Goal: Transaction & Acquisition: Purchase product/service

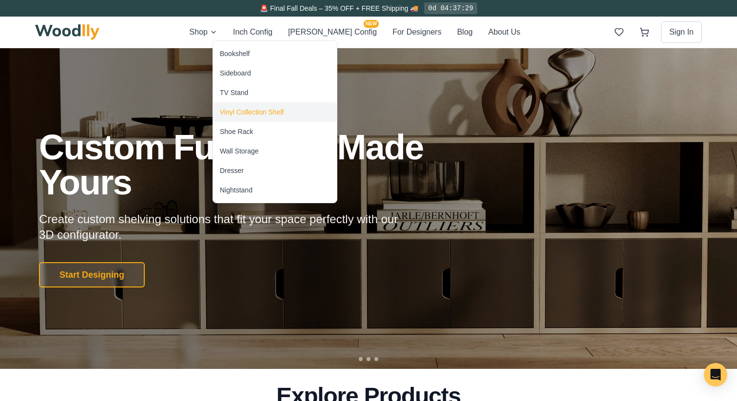
click at [251, 114] on div "Vinyl Collection Shelf" at bounding box center [252, 112] width 64 height 10
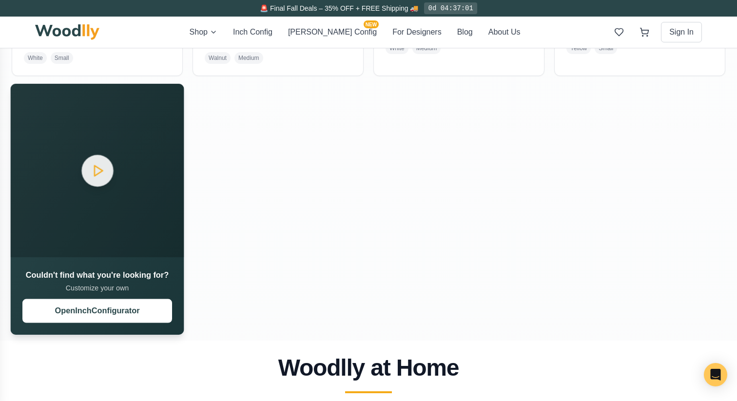
scroll to position [1216, 0]
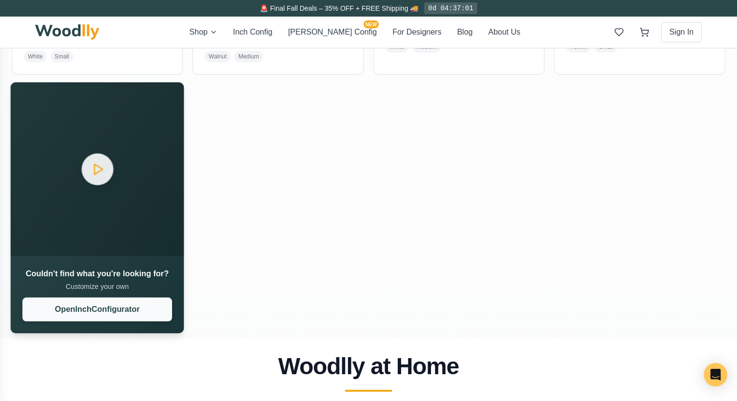
click at [136, 308] on button "Open Inch Configurator" at bounding box center [97, 310] width 150 height 24
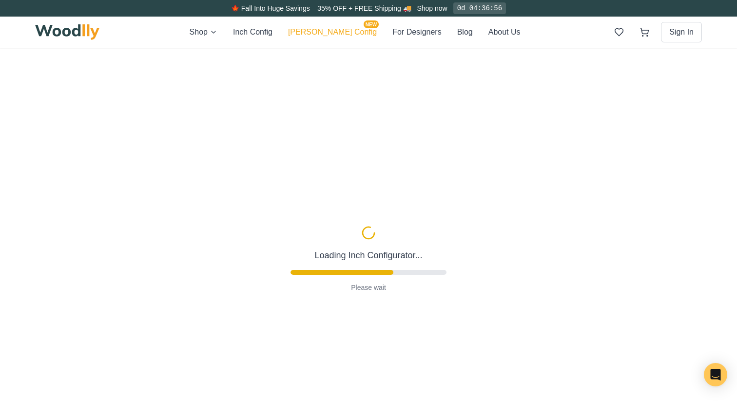
type input "72"
type input "5"
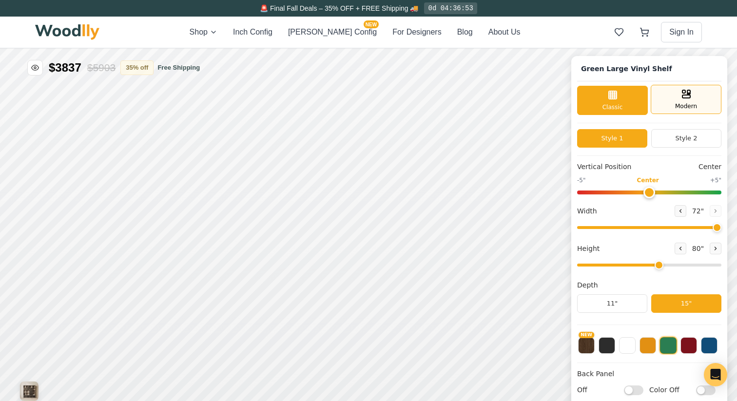
click at [672, 103] on div "Modern" at bounding box center [686, 99] width 71 height 29
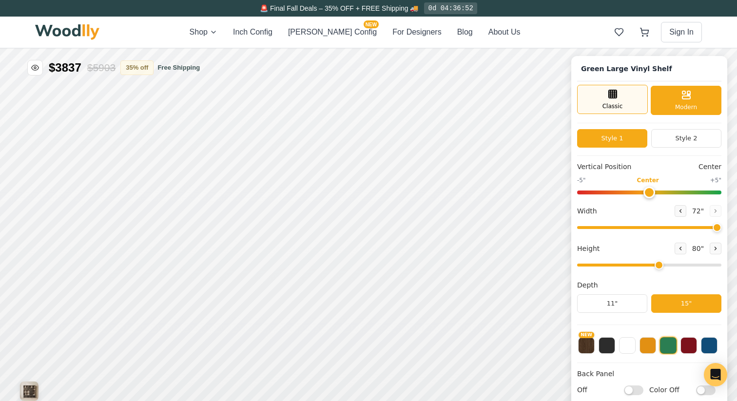
click at [627, 100] on div "Classic" at bounding box center [612, 99] width 71 height 29
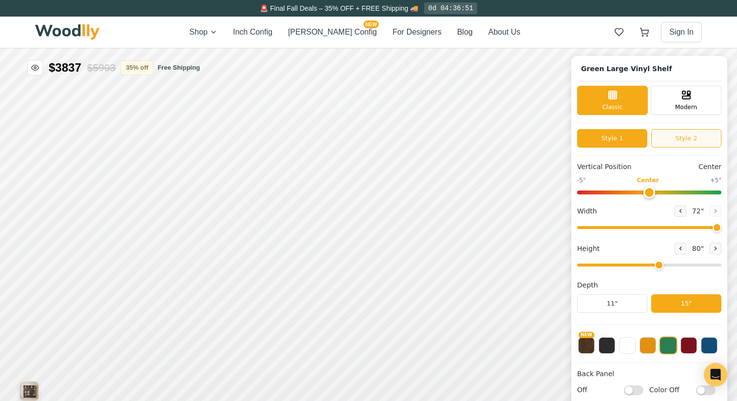
click at [678, 136] on button "Style 2" at bounding box center [686, 138] width 70 height 19
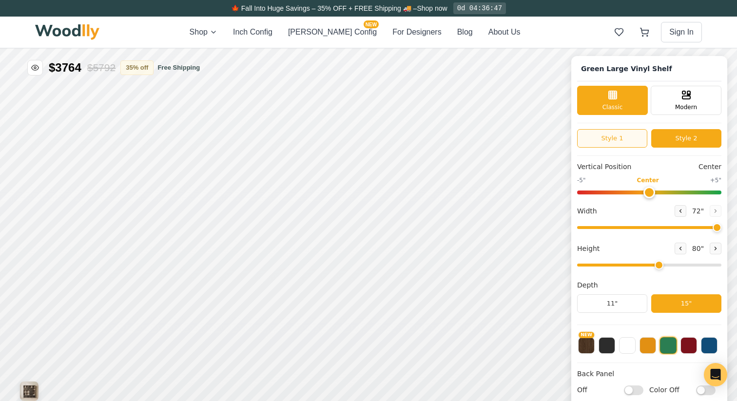
click at [619, 140] on button "Style 1" at bounding box center [612, 138] width 70 height 19
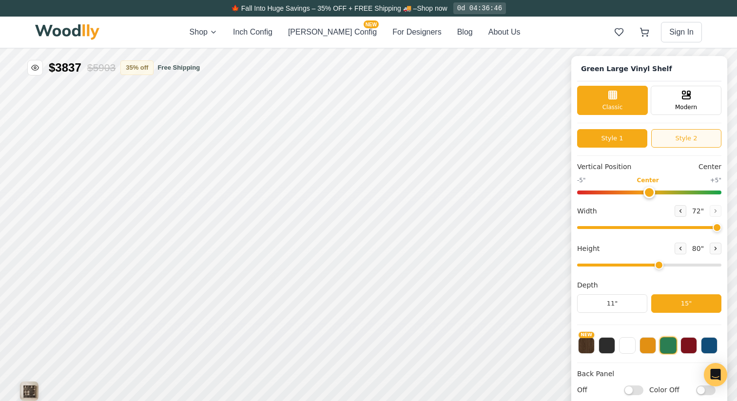
click at [683, 140] on button "Style 2" at bounding box center [686, 138] width 70 height 19
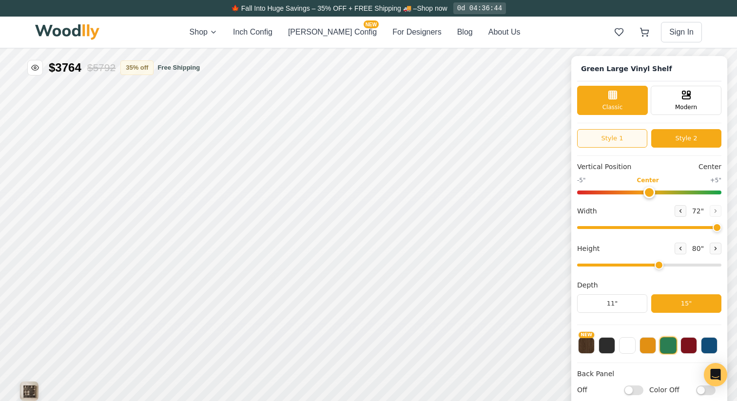
click at [621, 144] on button "Style 1" at bounding box center [612, 138] width 70 height 19
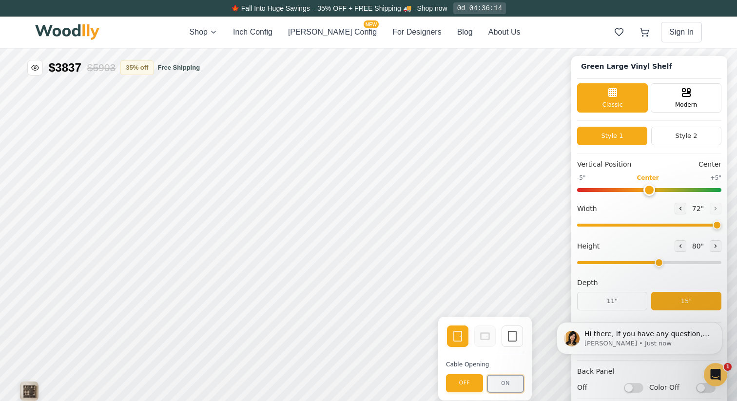
click at [498, 385] on button "ON" at bounding box center [505, 384] width 37 height 18
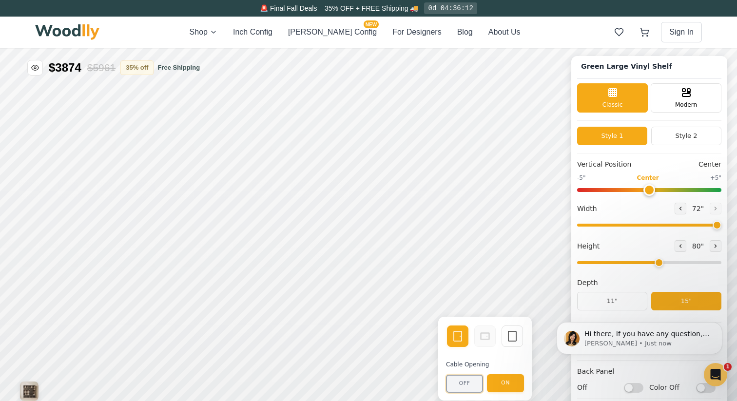
click at [472, 387] on button "OFF" at bounding box center [464, 384] width 37 height 18
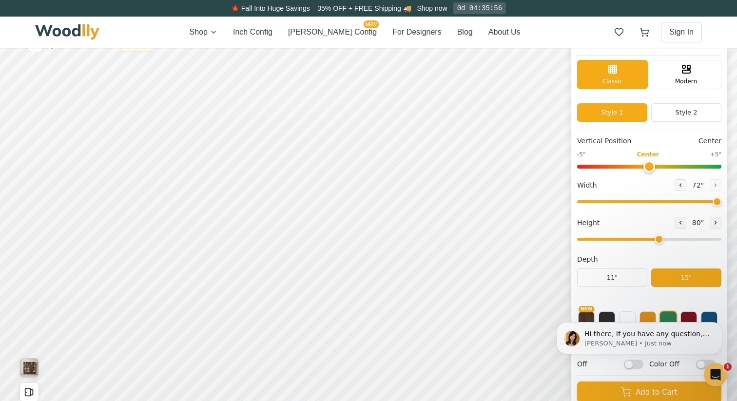
scroll to position [25, 0]
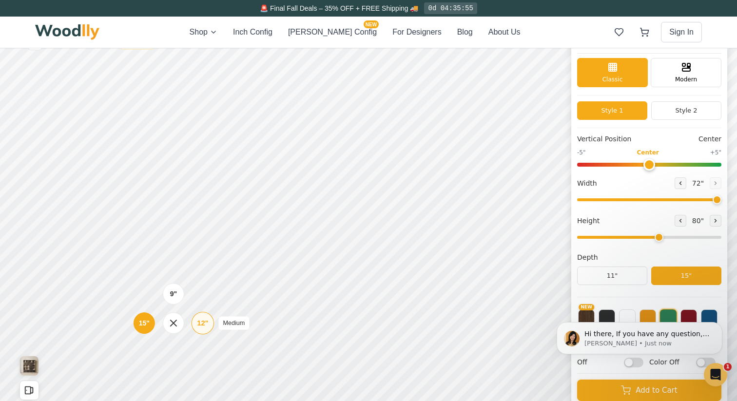
click at [201, 327] on div "12"" at bounding box center [202, 323] width 11 height 11
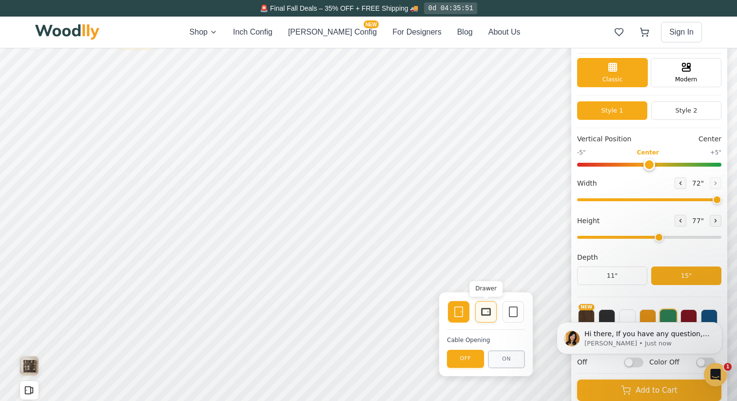
click at [482, 311] on rect at bounding box center [486, 312] width 9 height 7
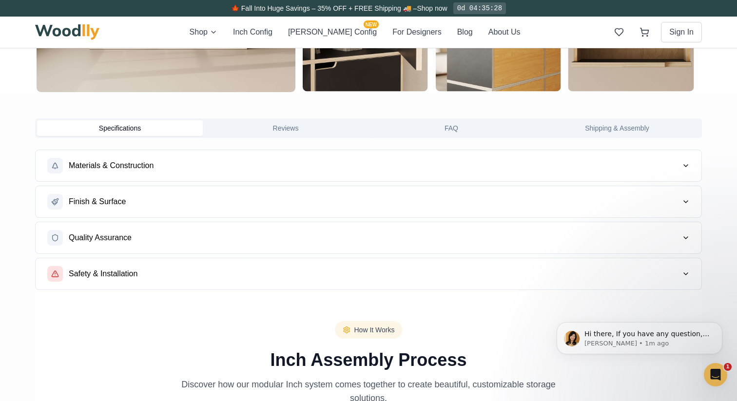
scroll to position [744, 0]
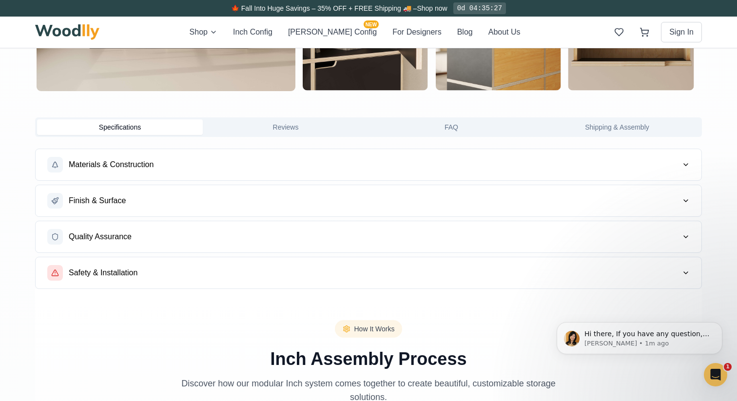
click at [444, 171] on button "Materials & Construction" at bounding box center [369, 164] width 666 height 31
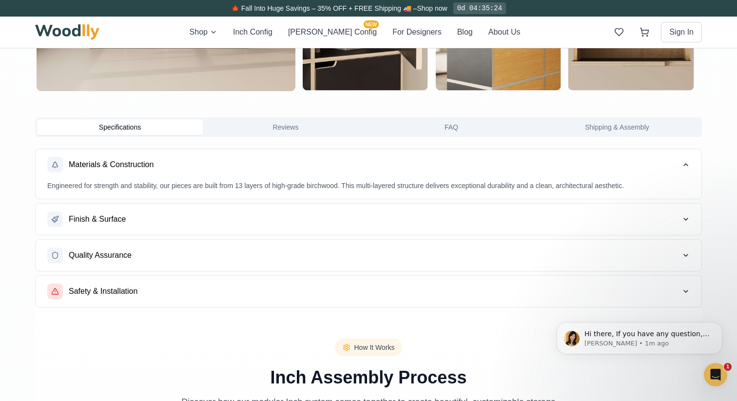
click at [419, 215] on button "Finish & Surface" at bounding box center [369, 219] width 666 height 31
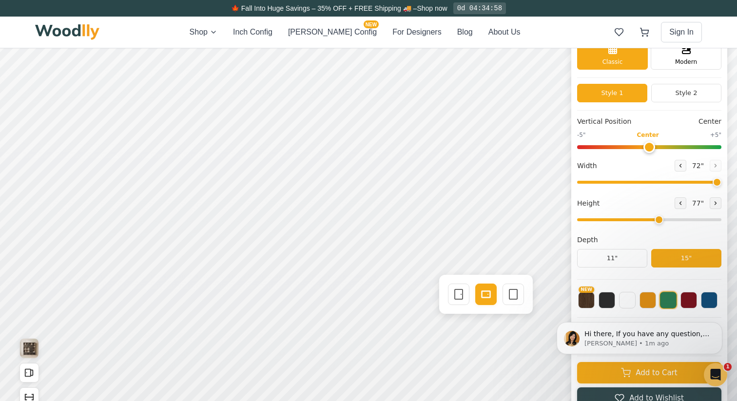
scroll to position [47, 0]
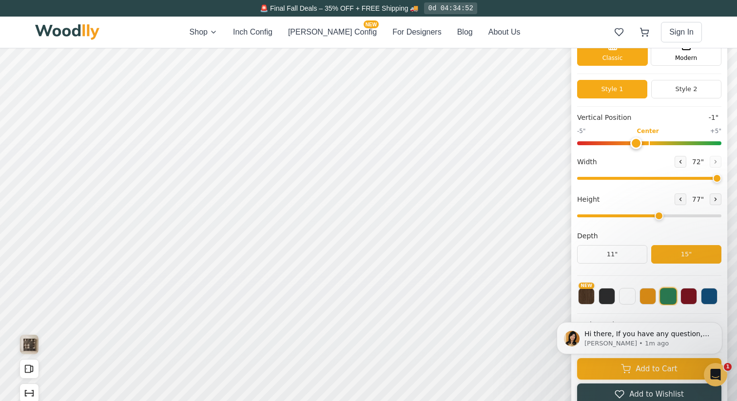
type input "0"
drag, startPoint x: 650, startPoint y: 140, endPoint x: 645, endPoint y: 146, distance: 7.2
click at [645, 145] on input "range" at bounding box center [649, 143] width 144 height 4
drag, startPoint x: 658, startPoint y: 214, endPoint x: 595, endPoint y: 219, distance: 63.6
type input "2"
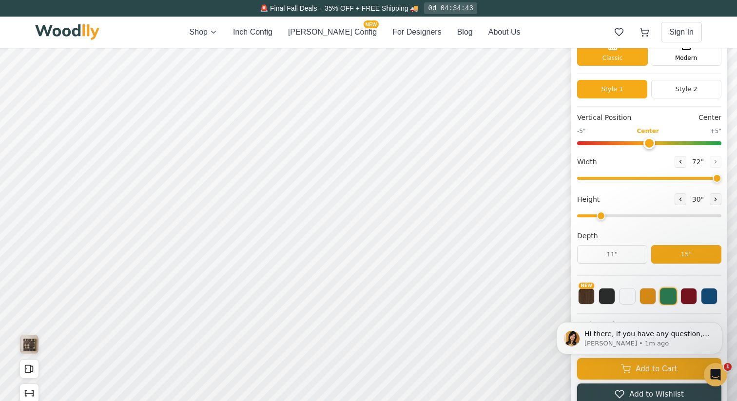
click at [595, 217] on input "range" at bounding box center [649, 215] width 144 height 3
click at [144, 179] on div "12"" at bounding box center [144, 179] width 11 height 11
click at [297, 165] on div "Single Door Drawer Empty Space" at bounding box center [286, 169] width 78 height 23
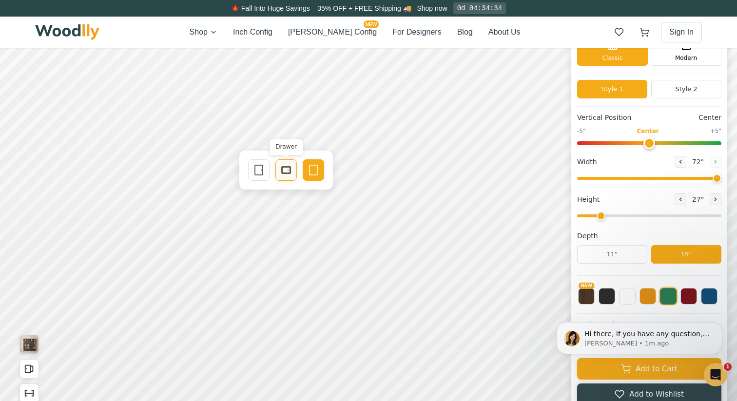
click at [285, 167] on rect at bounding box center [286, 170] width 8 height 6
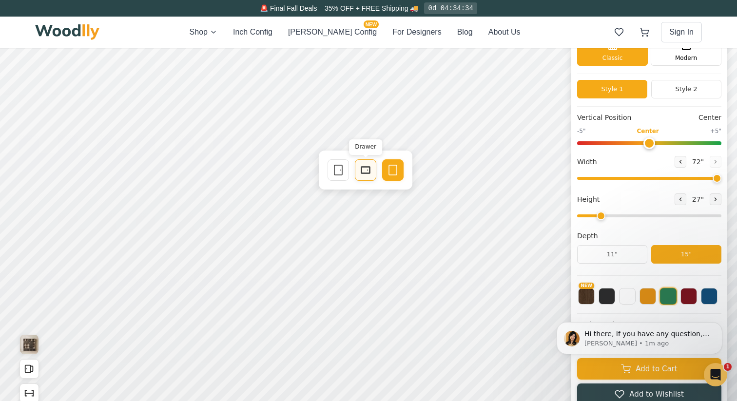
click at [365, 174] on icon at bounding box center [366, 170] width 12 height 12
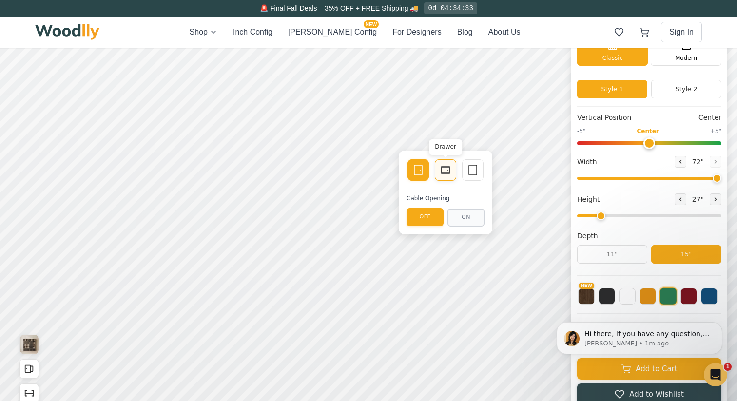
click at [444, 172] on icon at bounding box center [446, 170] width 12 height 12
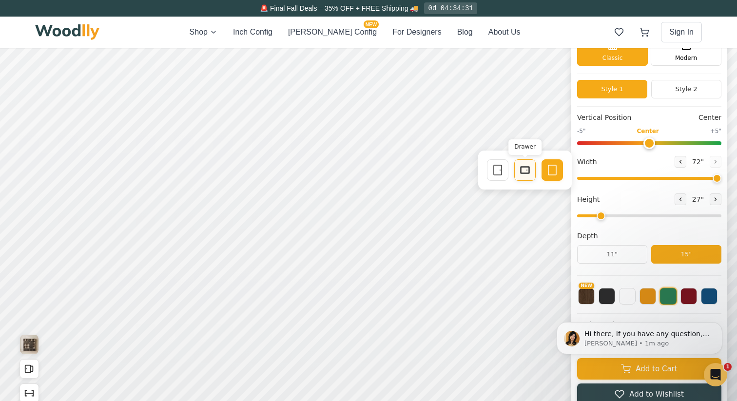
click at [521, 174] on icon at bounding box center [525, 170] width 12 height 12
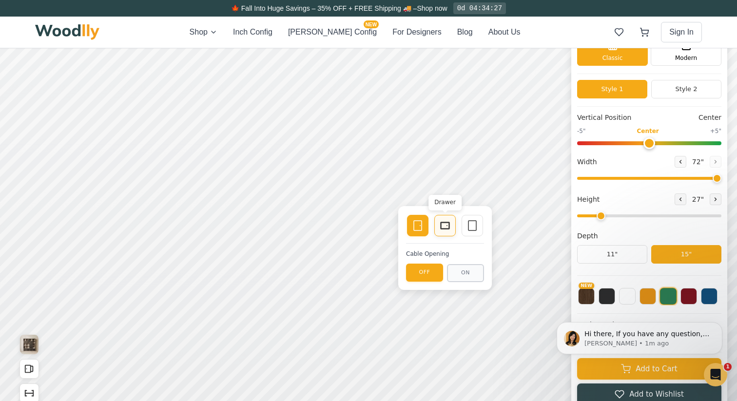
click at [440, 233] on div "Drawer" at bounding box center [444, 225] width 21 height 21
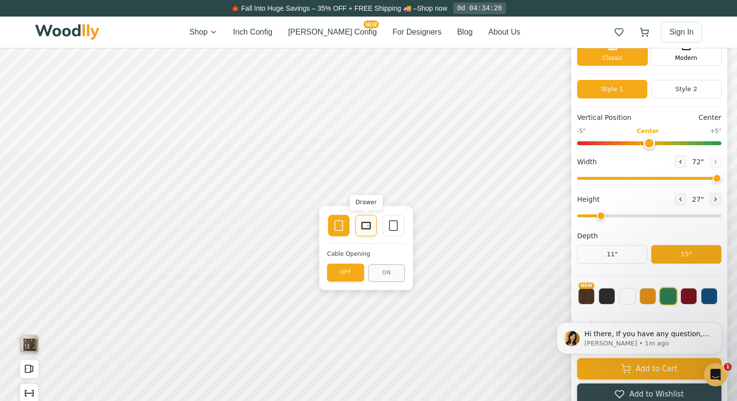
click at [367, 228] on rect at bounding box center [366, 226] width 8 height 6
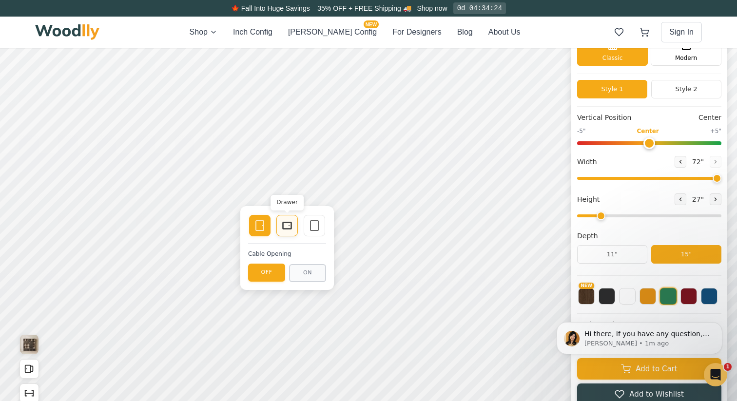
click at [283, 221] on icon at bounding box center [287, 226] width 12 height 12
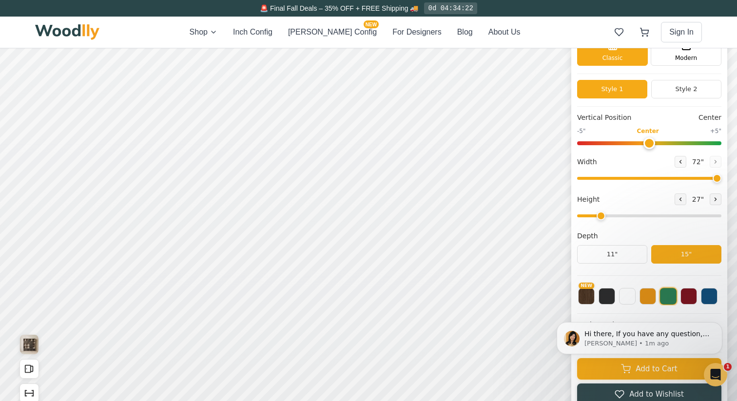
click at [579, 297] on div "Hi there, If you have any question, we are right here for you. 😊 [PERSON_NAME] …" at bounding box center [639, 294] width 179 height 122
click at [583, 294] on div "Hi there, If you have any question, we are right here for you. 😊 [PERSON_NAME] …" at bounding box center [639, 294] width 179 height 122
click at [679, 299] on div "Hi there, If you have any question, we are right here for you. 😊 [PERSON_NAME] …" at bounding box center [639, 294] width 179 height 122
click at [720, 323] on icon "Dismiss notification" at bounding box center [719, 324] width 5 height 5
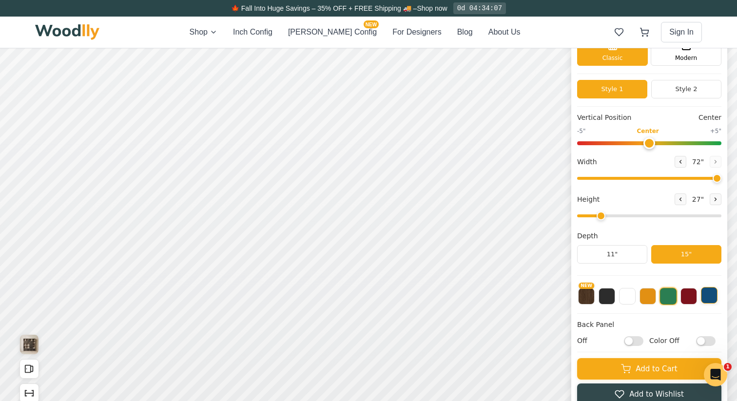
click at [706, 300] on button at bounding box center [709, 295] width 17 height 17
click at [683, 300] on button at bounding box center [689, 295] width 17 height 17
click at [669, 299] on button at bounding box center [668, 295] width 17 height 17
click at [646, 298] on button at bounding box center [648, 295] width 17 height 17
click at [623, 298] on button at bounding box center [627, 295] width 17 height 17
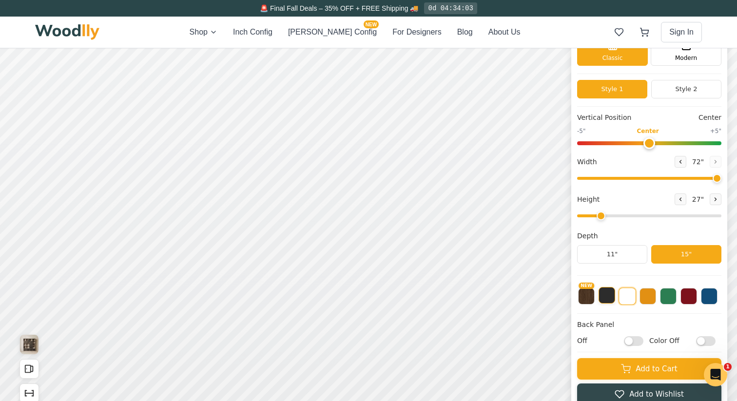
click at [610, 302] on button at bounding box center [607, 295] width 17 height 17
click at [587, 300] on button "NEW" at bounding box center [586, 295] width 17 height 17
click at [648, 297] on button at bounding box center [648, 295] width 17 height 17
click at [689, 295] on button at bounding box center [689, 295] width 17 height 17
click at [670, 296] on button at bounding box center [668, 295] width 17 height 17
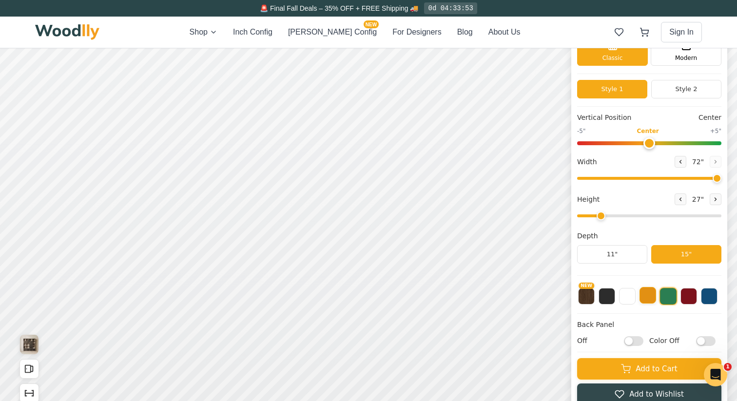
click at [643, 296] on button at bounding box center [648, 295] width 17 height 17
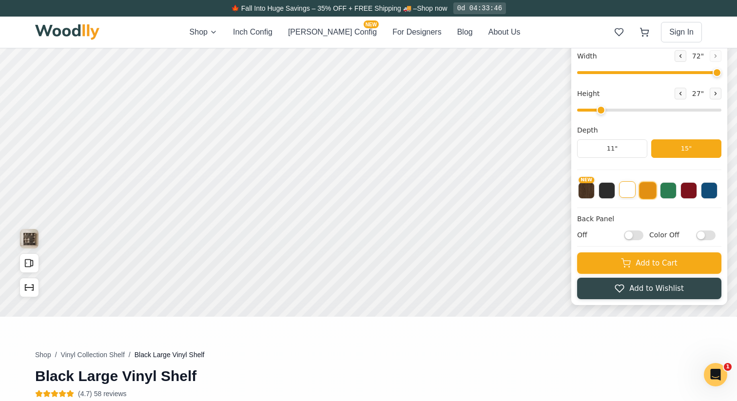
scroll to position [152, 0]
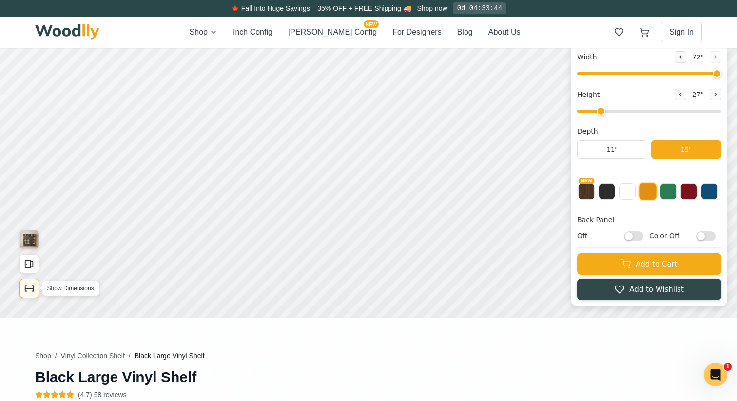
click at [24, 289] on icon "Show Dimensions" at bounding box center [29, 288] width 11 height 11
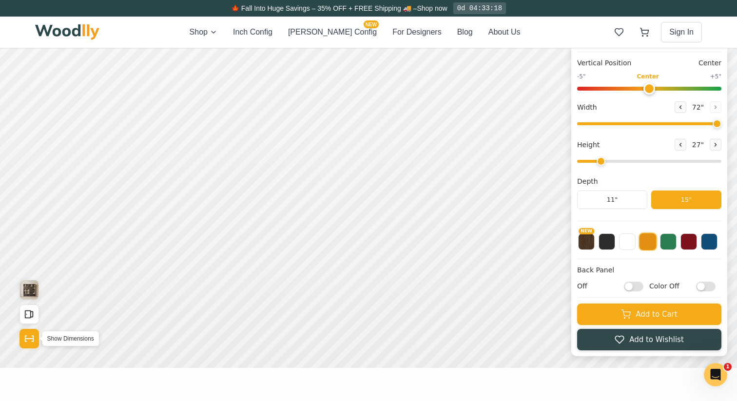
scroll to position [95, 0]
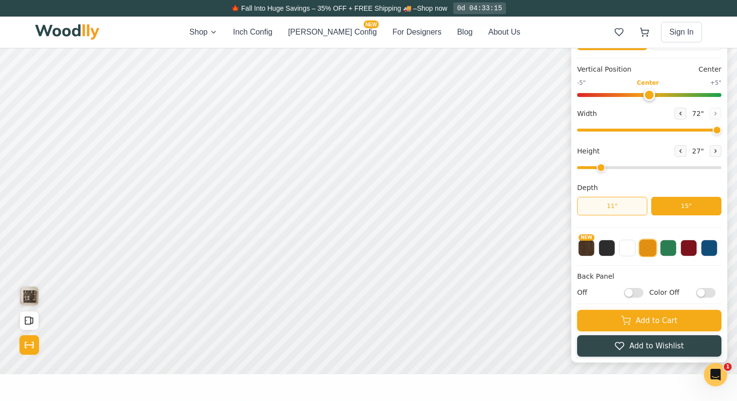
click at [616, 202] on button "11"" at bounding box center [612, 206] width 70 height 19
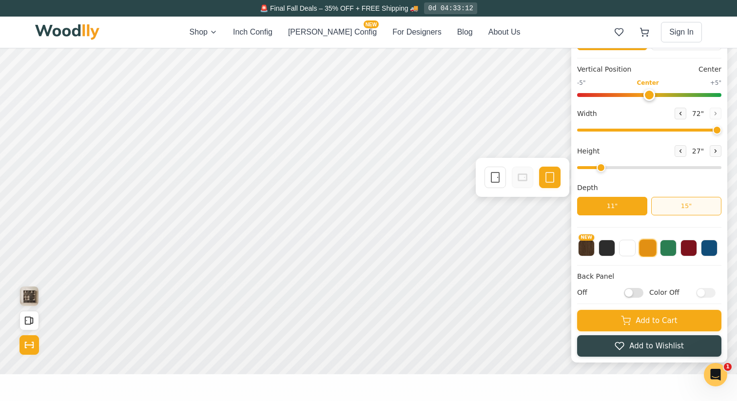
click at [681, 201] on button "15"" at bounding box center [686, 206] width 70 height 19
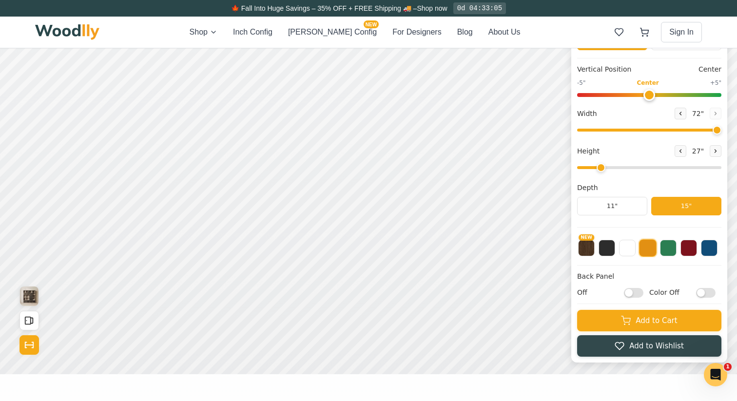
click at [712, 293] on input "Color Off" at bounding box center [705, 293] width 19 height 10
click at [699, 292] on input "Color On" at bounding box center [705, 293] width 19 height 10
click at [712, 293] on input "Color Off" at bounding box center [705, 293] width 19 height 10
checkbox input "true"
click at [639, 292] on input "Off" at bounding box center [633, 293] width 19 height 10
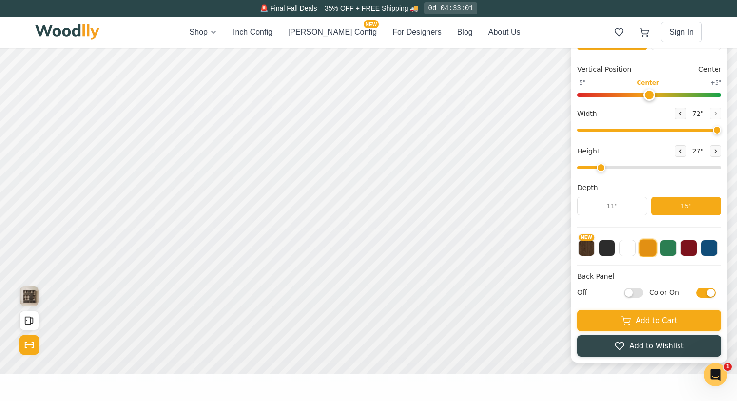
checkbox input "true"
click at [700, 292] on input "Color On" at bounding box center [705, 293] width 19 height 10
click at [711, 294] on input "Color Off" at bounding box center [705, 293] width 19 height 10
checkbox input "true"
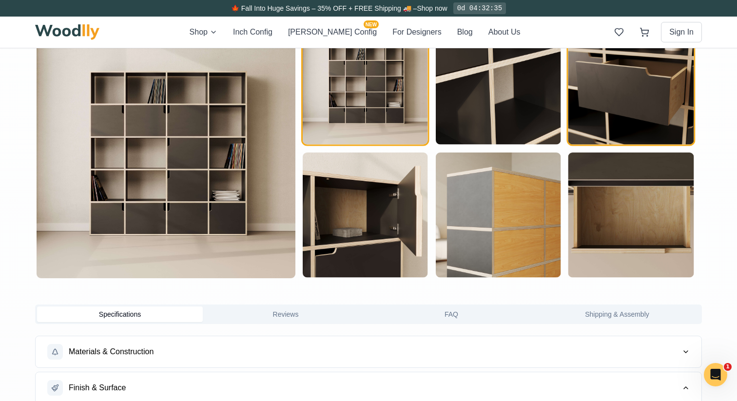
scroll to position [557, 0]
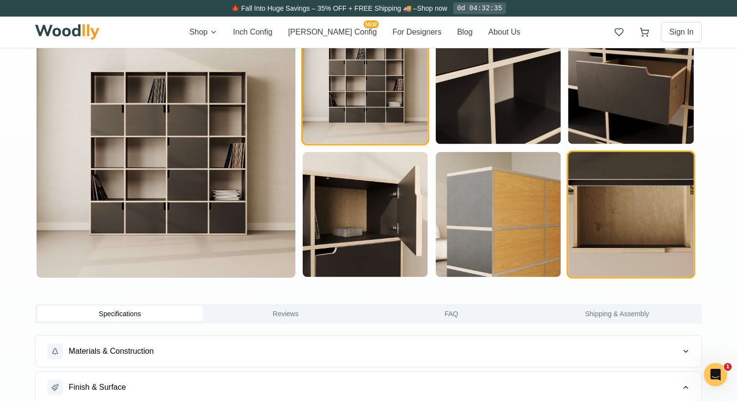
click at [642, 193] on img "button" at bounding box center [630, 214] width 125 height 125
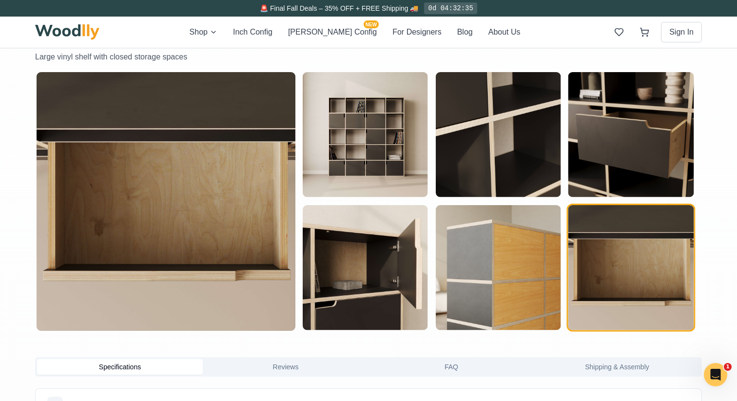
scroll to position [489, 0]
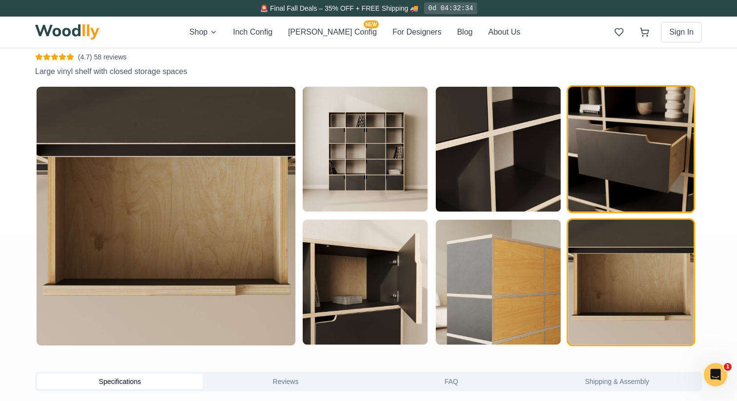
click at [642, 193] on img "button" at bounding box center [630, 149] width 125 height 125
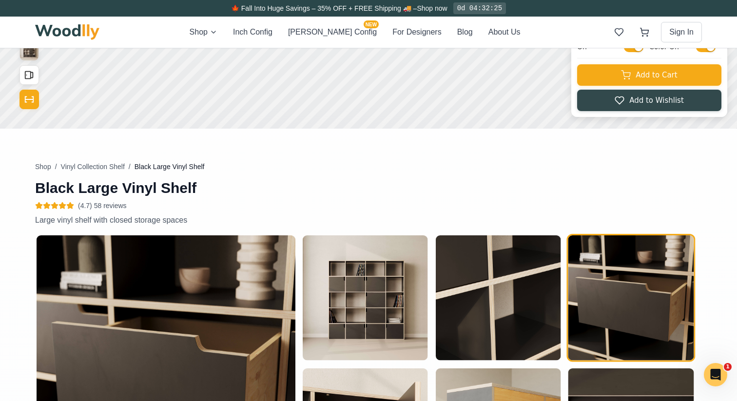
scroll to position [334, 0]
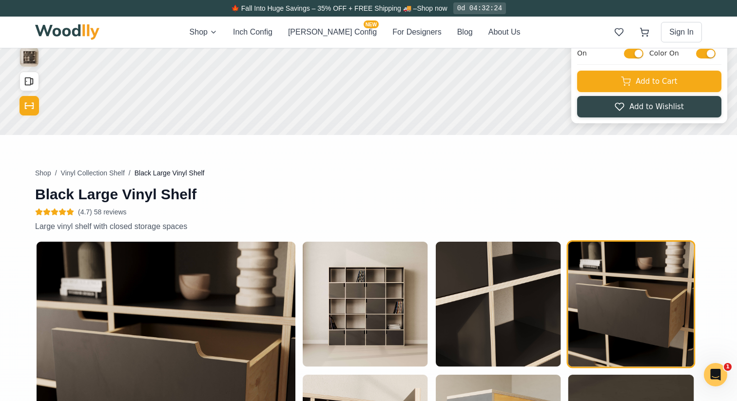
click at [66, 212] on icon at bounding box center [70, 212] width 8 height 8
click at [93, 214] on span "(4.7) 58 reviews" at bounding box center [102, 212] width 49 height 10
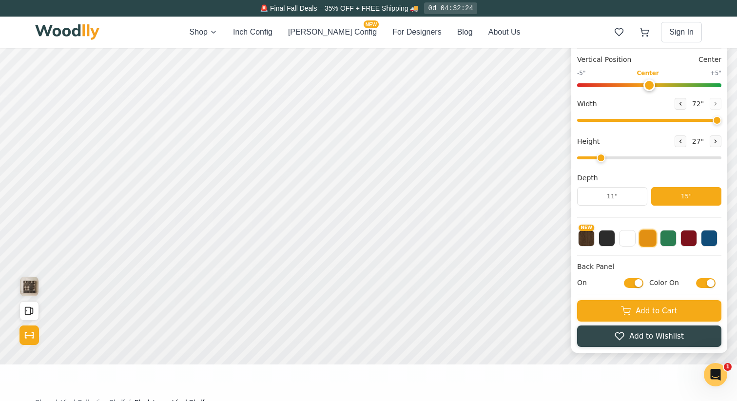
scroll to position [0, 0]
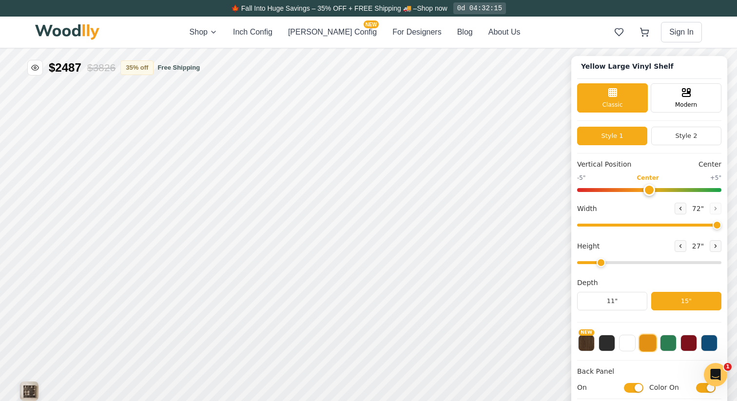
click at [272, 32] on button "Inch Config" at bounding box center [252, 32] width 39 height 12
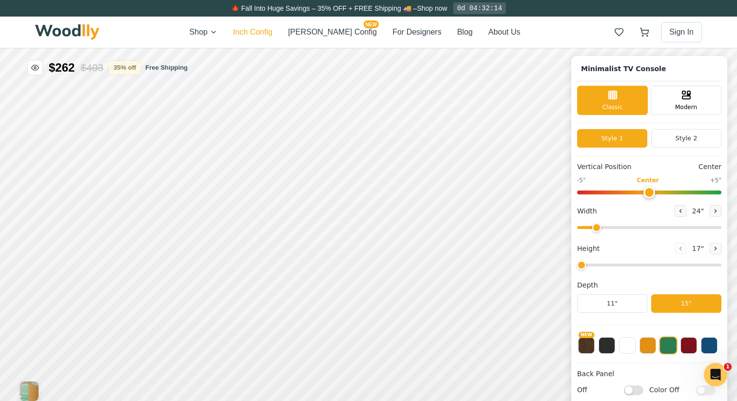
type input "63"
type input "2"
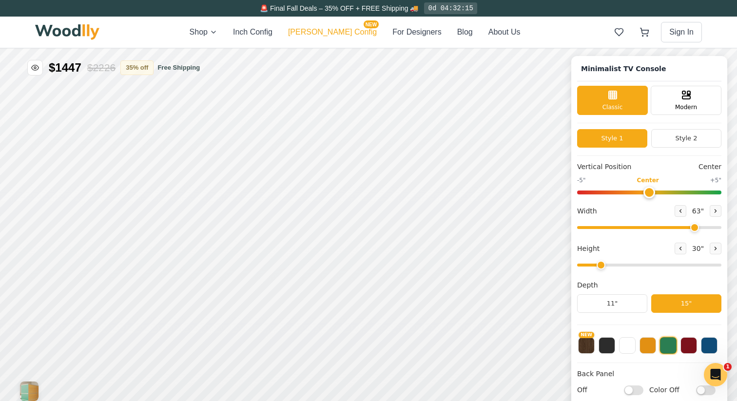
click at [324, 33] on button "[PERSON_NAME] Config NEW" at bounding box center [332, 32] width 89 height 12
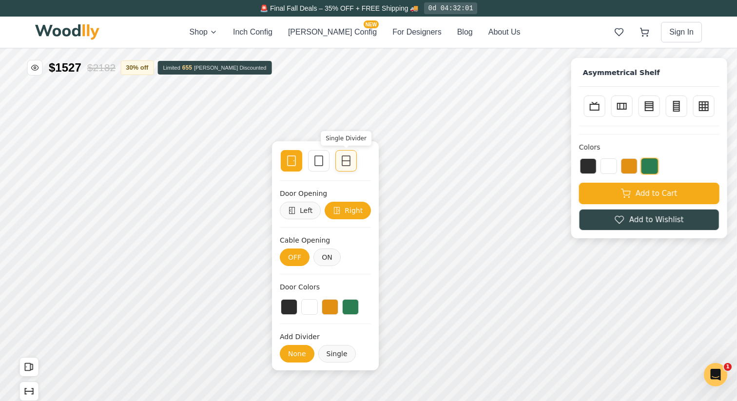
click at [345, 166] on icon at bounding box center [346, 161] width 12 height 12
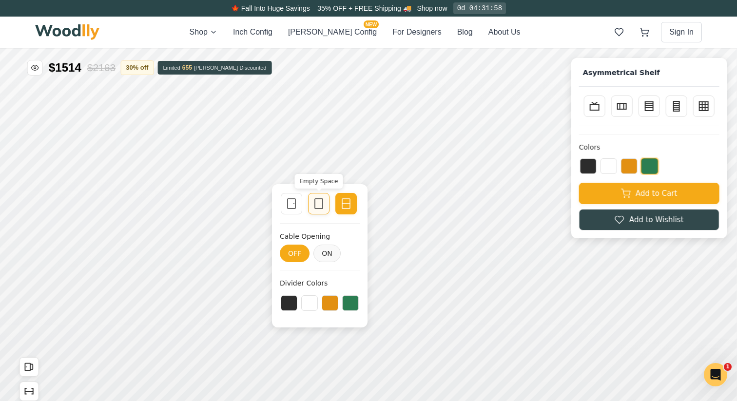
click at [319, 199] on icon at bounding box center [319, 204] width 12 height 12
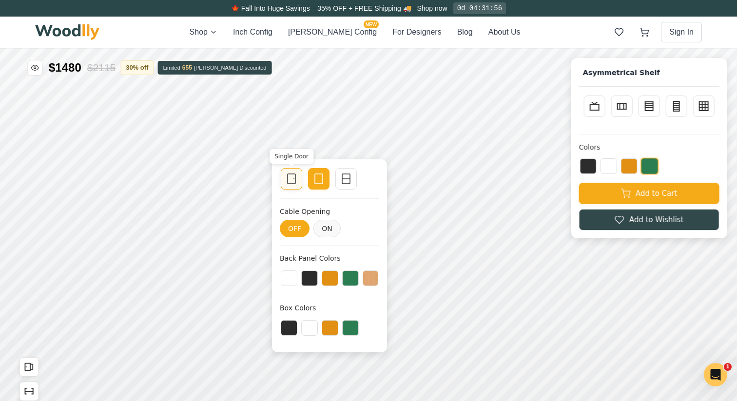
click at [289, 183] on icon at bounding box center [292, 179] width 12 height 12
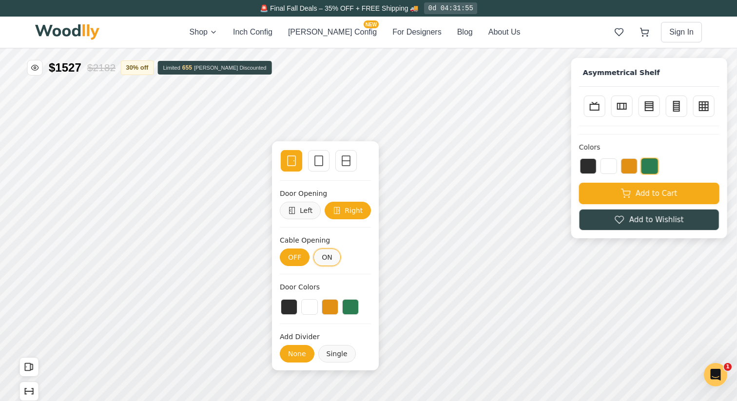
click at [324, 253] on button "ON" at bounding box center [326, 258] width 27 height 18
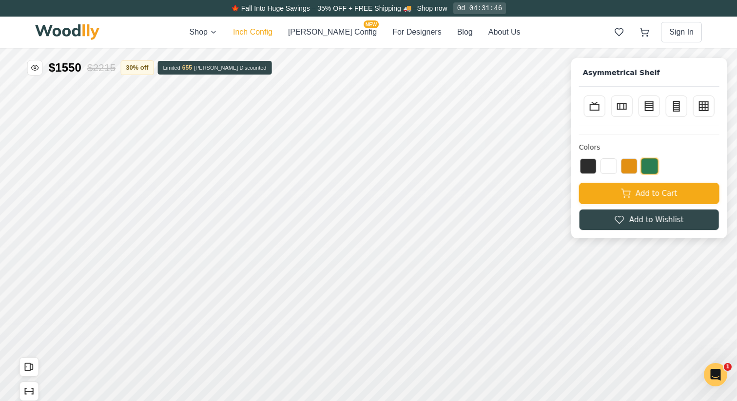
click at [272, 36] on button "Inch Config" at bounding box center [252, 32] width 39 height 12
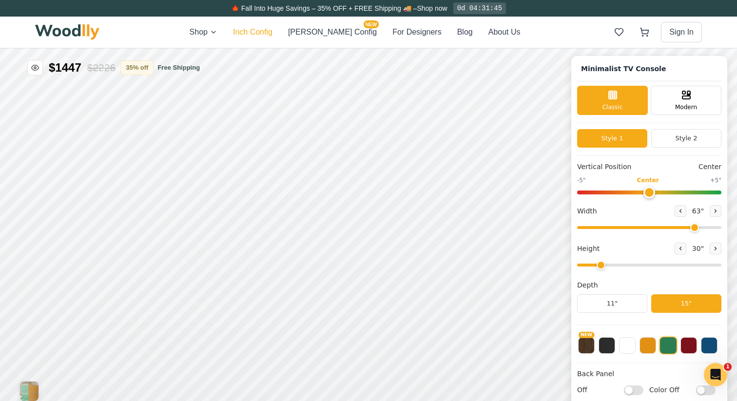
type input "63"
type input "2"
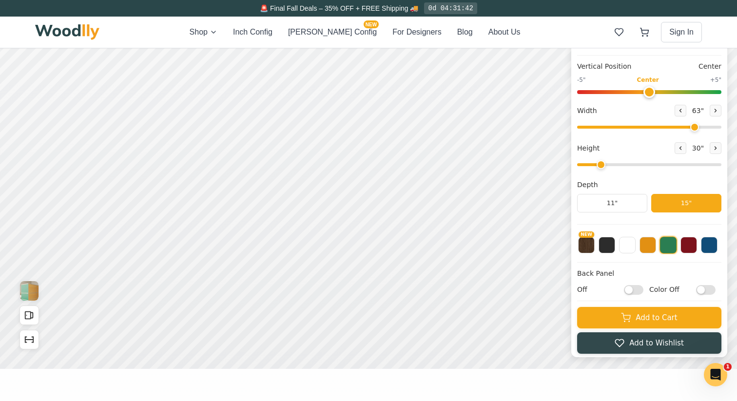
scroll to position [108, 0]
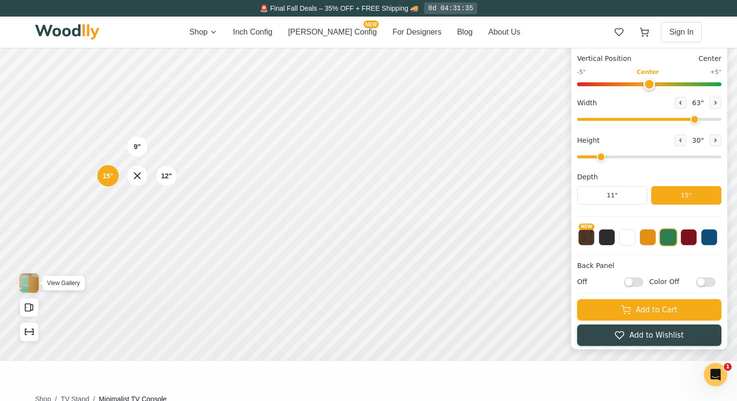
click at [30, 285] on img "View Gallery" at bounding box center [29, 282] width 19 height 19
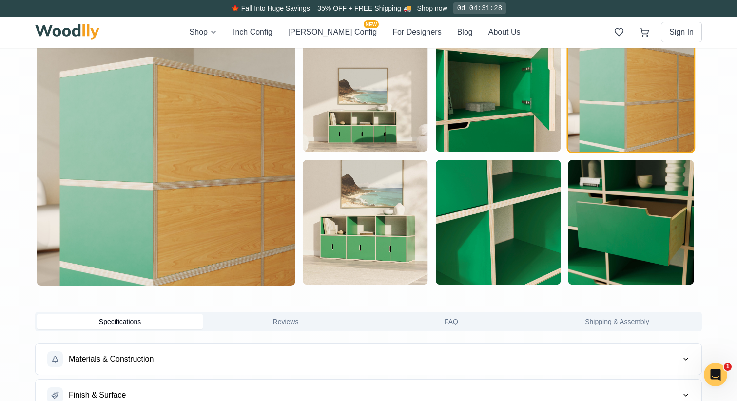
scroll to position [558, 0]
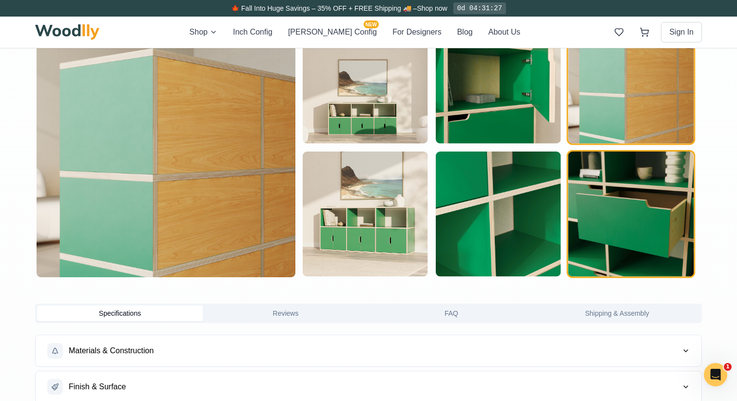
click at [614, 244] on img "button" at bounding box center [630, 214] width 125 height 125
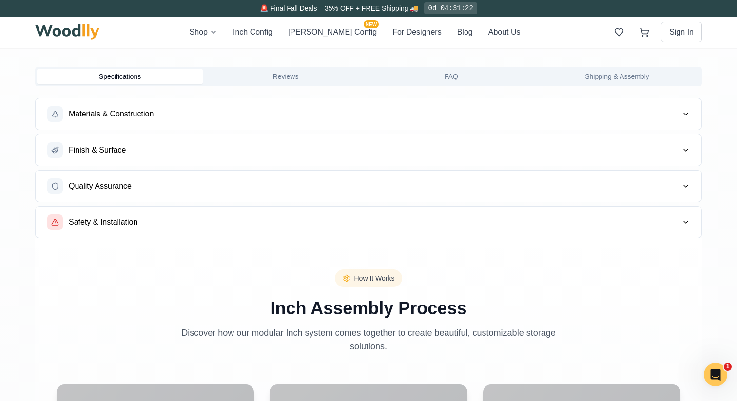
scroll to position [795, 0]
click at [96, 227] on span "Safety & Installation" at bounding box center [103, 222] width 69 height 12
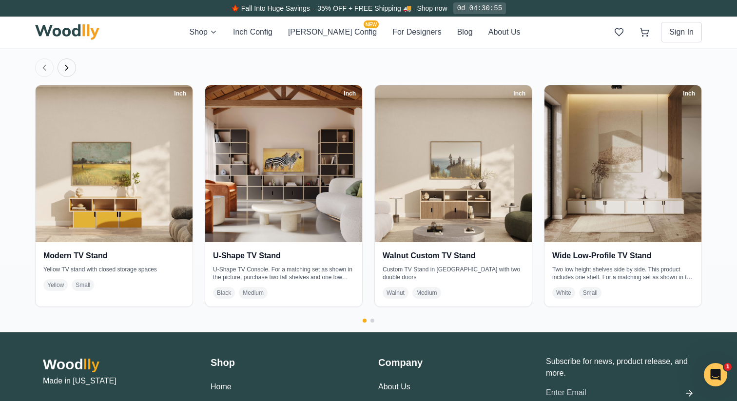
scroll to position [1918, 0]
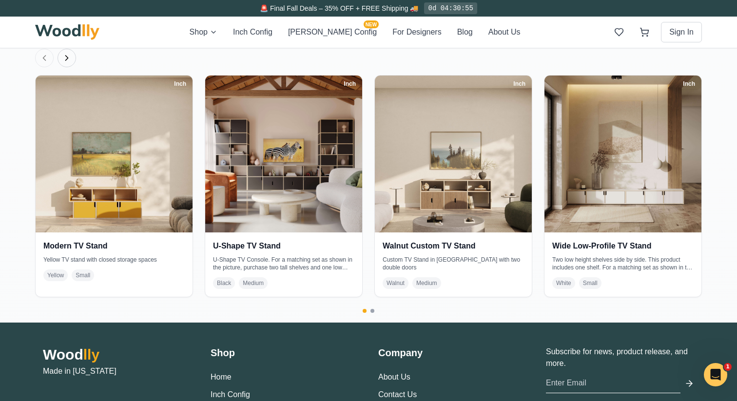
click at [372, 311] on button "Go to page 2" at bounding box center [372, 311] width 4 height 4
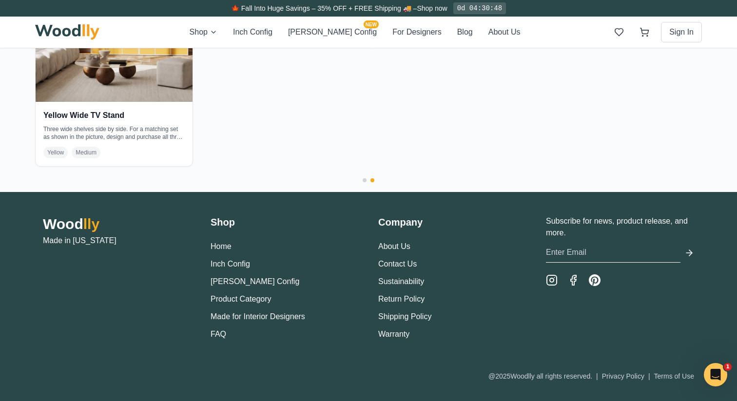
scroll to position [2052, 0]
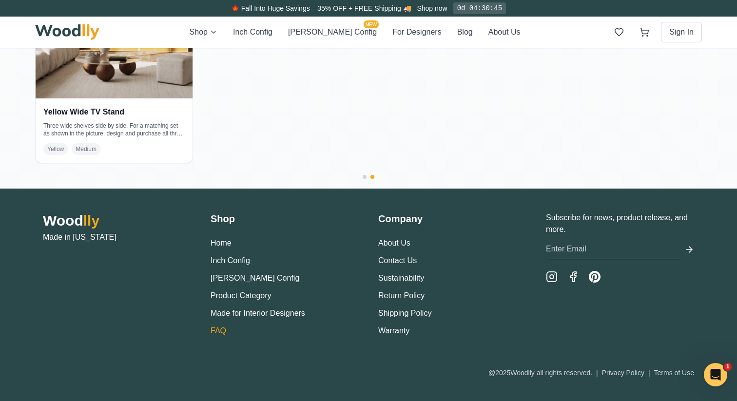
click at [221, 328] on link "FAQ" at bounding box center [219, 331] width 16 height 8
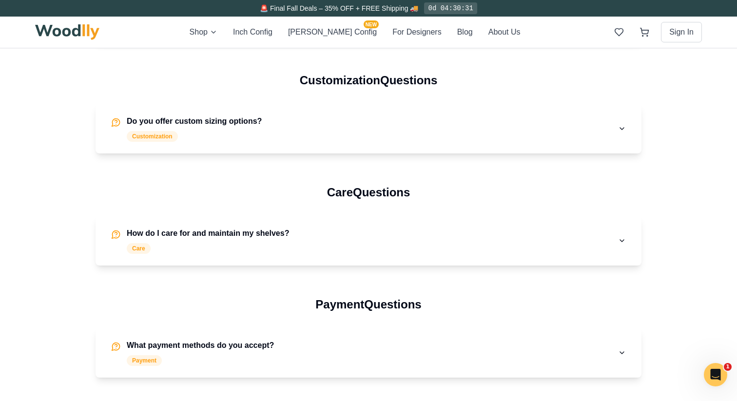
scroll to position [1179, 0]
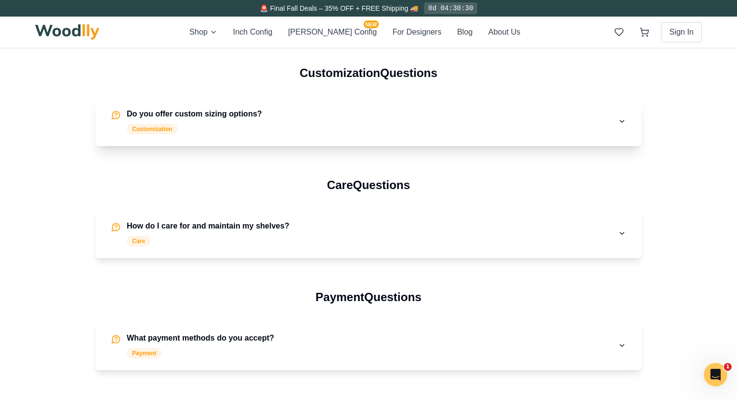
click at [209, 106] on button "Do you offer custom sizing options? Customization" at bounding box center [369, 122] width 546 height 50
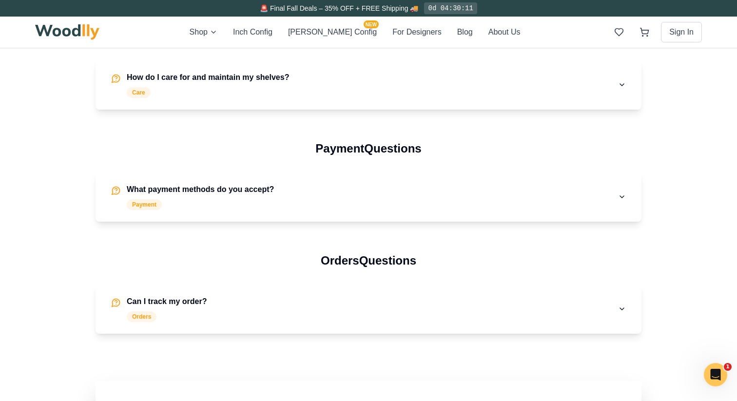
scroll to position [1398, 0]
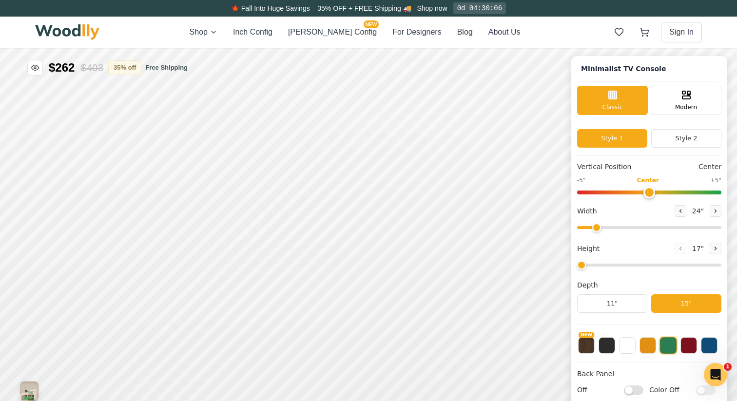
type input "63"
type input "2"
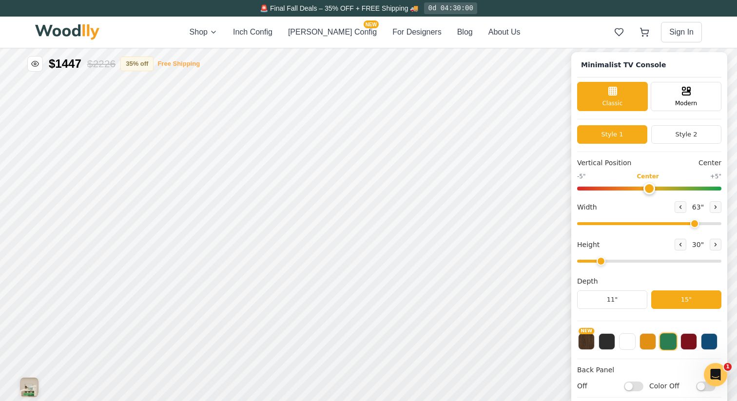
scroll to position [1, 0]
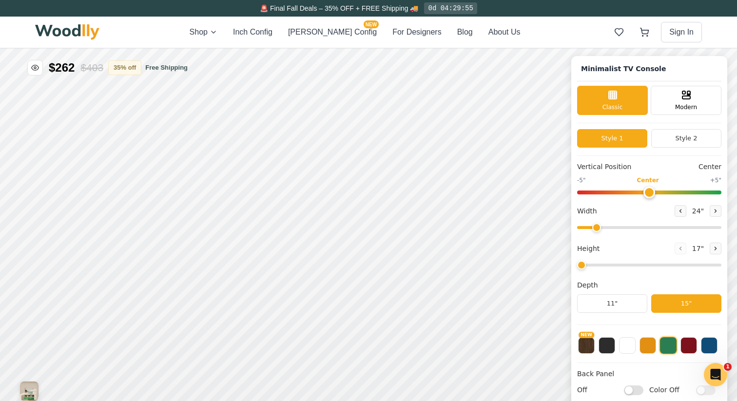
type input "63"
type input "2"
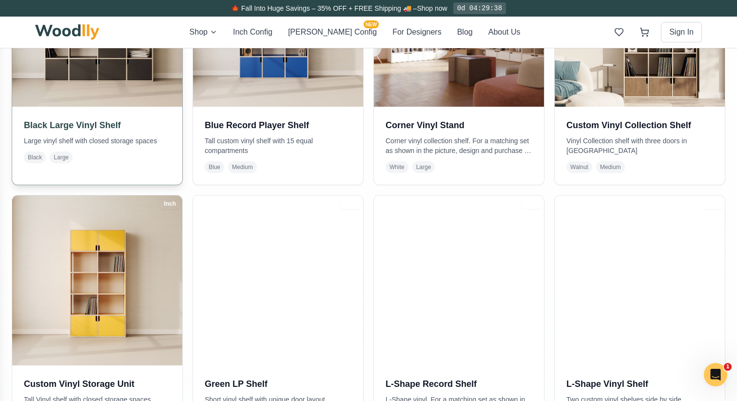
scroll to position [331, 0]
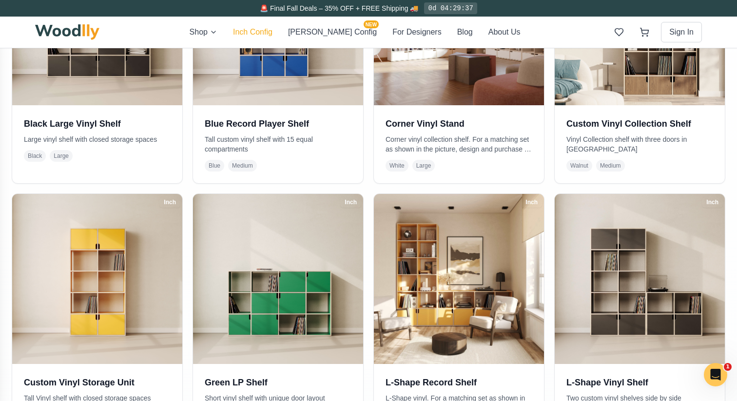
click at [268, 33] on button "Inch Config" at bounding box center [252, 32] width 39 height 12
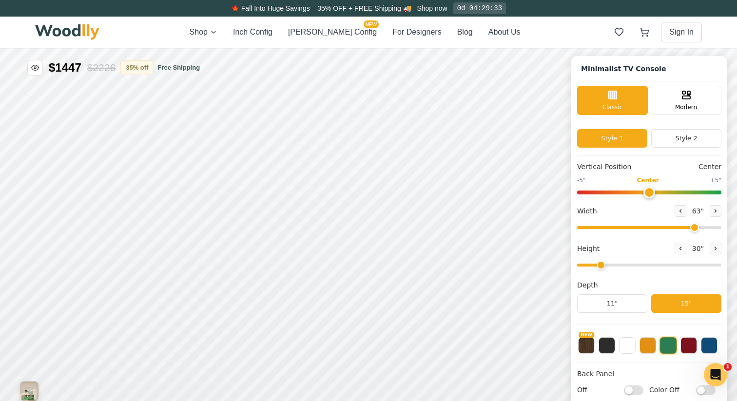
type input "63"
click at [170, 286] on div "12"" at bounding box center [166, 284] width 11 height 11
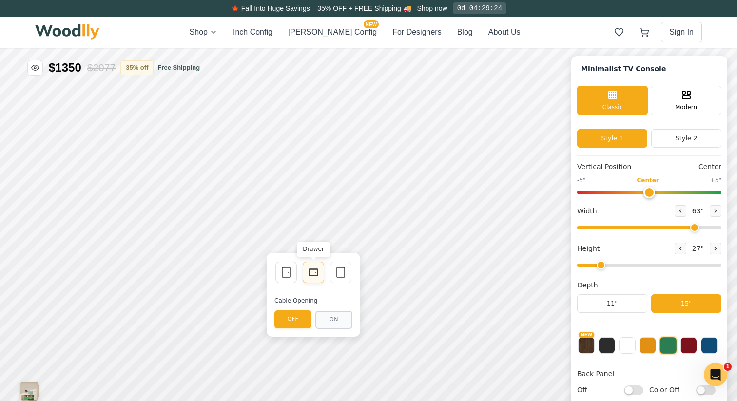
click at [314, 274] on icon at bounding box center [314, 273] width 12 height 12
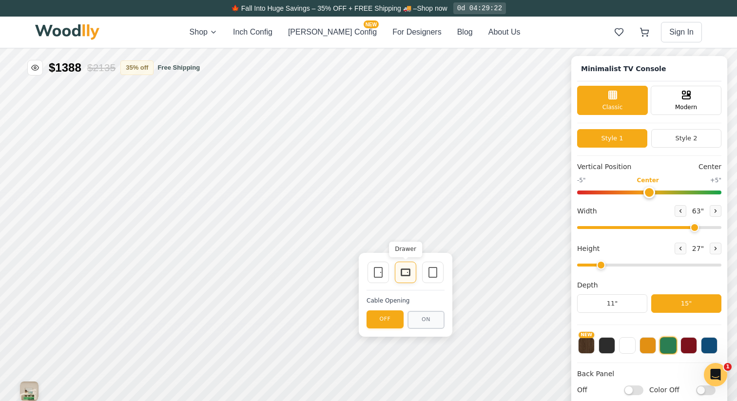
click at [405, 273] on icon at bounding box center [406, 273] width 12 height 12
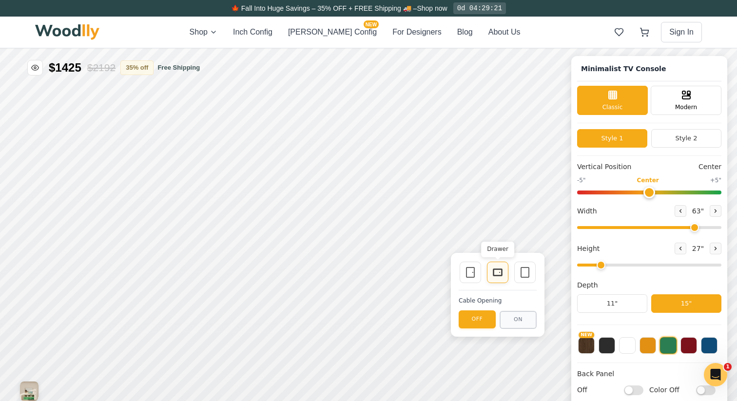
click at [495, 273] on icon at bounding box center [498, 273] width 12 height 12
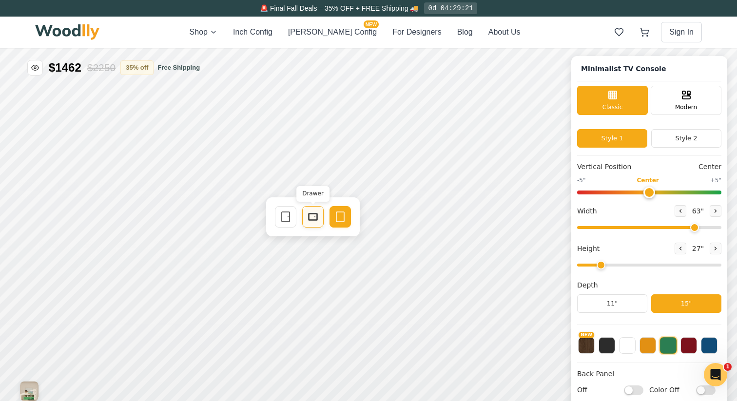
click at [315, 215] on icon at bounding box center [313, 217] width 12 height 12
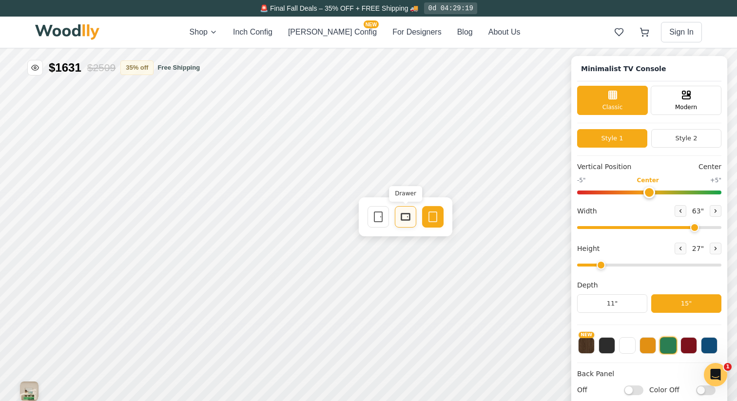
click at [402, 219] on icon at bounding box center [406, 217] width 12 height 12
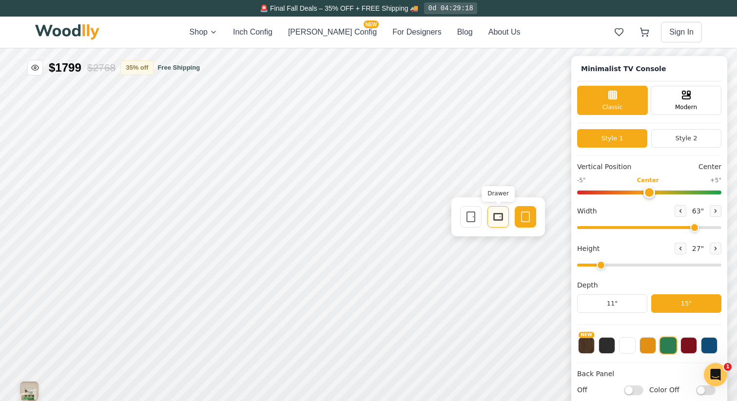
click at [493, 219] on icon at bounding box center [498, 217] width 12 height 12
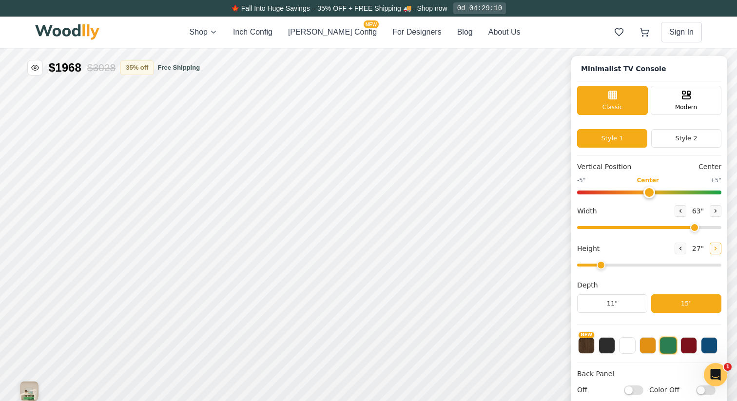
click at [713, 251] on icon at bounding box center [716, 249] width 6 height 6
click at [680, 250] on icon at bounding box center [680, 248] width 1 height 3
type input "2"
click at [604, 265] on input "range" at bounding box center [649, 265] width 144 height 3
type input "0"
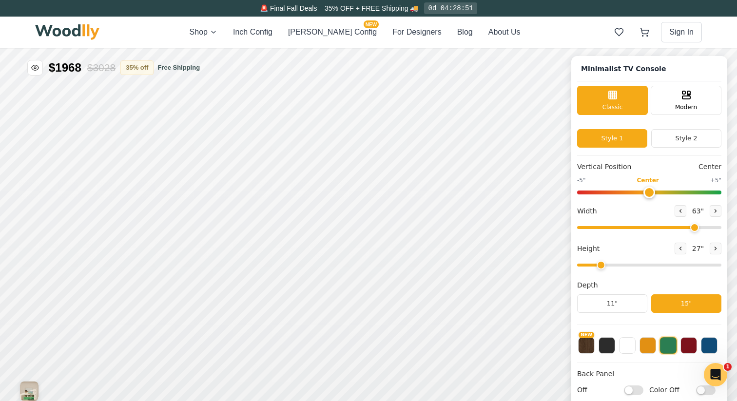
click at [645, 191] on input "range" at bounding box center [649, 193] width 144 height 4
drag, startPoint x: 692, startPoint y: 227, endPoint x: 733, endPoint y: 228, distance: 41.5
type input "72"
click at [721, 228] on input "range" at bounding box center [649, 227] width 144 height 3
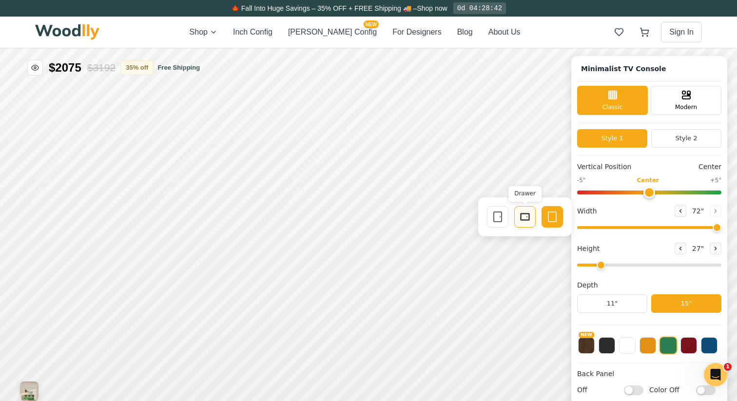
click at [525, 218] on icon at bounding box center [525, 217] width 12 height 12
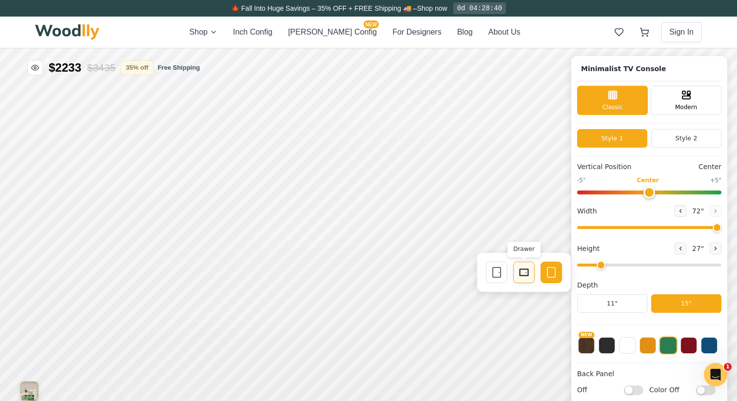
click at [520, 270] on rect at bounding box center [524, 273] width 8 height 6
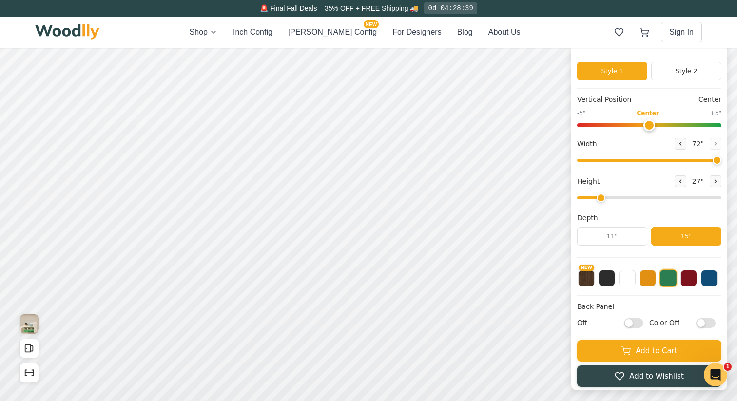
scroll to position [75, 0]
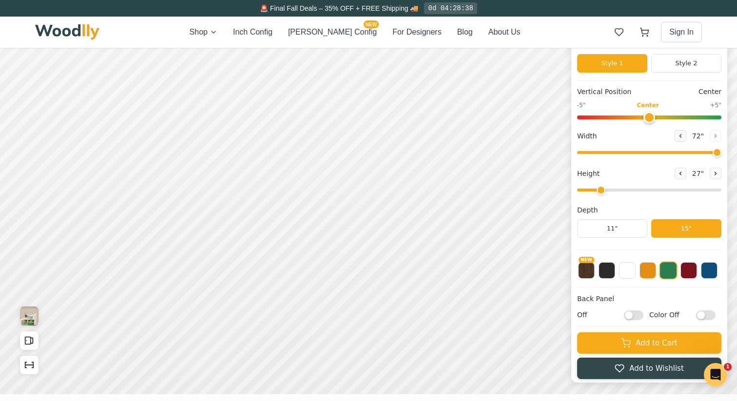
click at [637, 316] on input "Off" at bounding box center [633, 316] width 19 height 10
click at [621, 318] on label "On" at bounding box center [610, 315] width 66 height 10
click at [624, 318] on input "On" at bounding box center [633, 316] width 19 height 10
checkbox input "false"
click at [708, 317] on input "Color Off" at bounding box center [705, 316] width 19 height 10
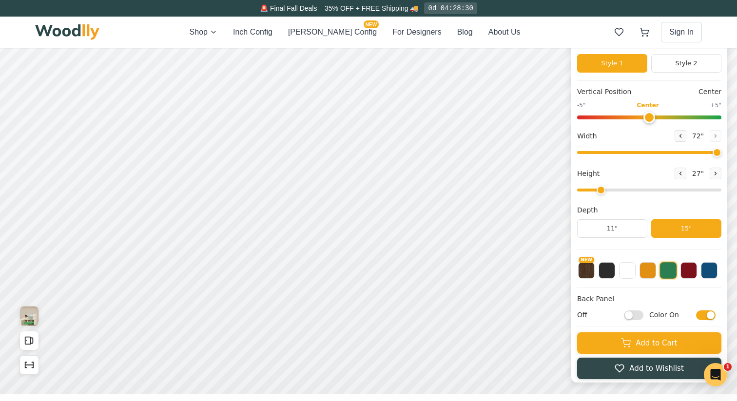
click at [702, 317] on input "Color On" at bounding box center [705, 316] width 19 height 10
checkbox input "false"
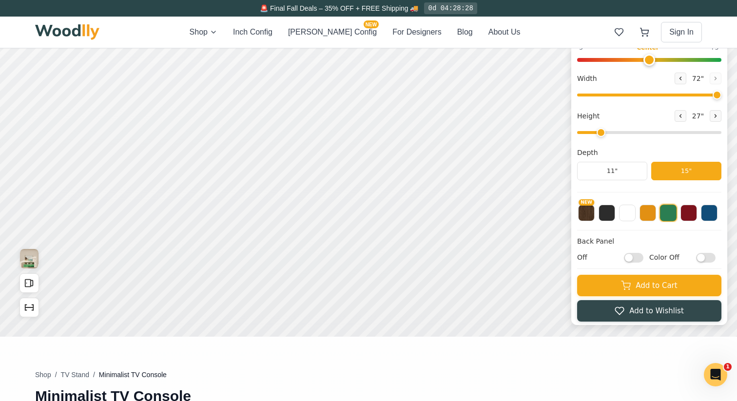
scroll to position [138, 0]
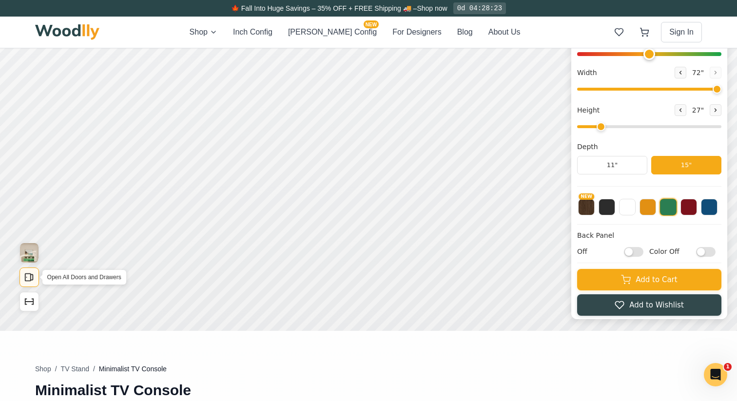
click at [23, 278] on button "Open All Doors and Drawers" at bounding box center [28, 277] width 19 height 19
click at [27, 303] on icon "Show Dimensions" at bounding box center [29, 301] width 11 height 11
